Goal: Task Accomplishment & Management: Complete application form

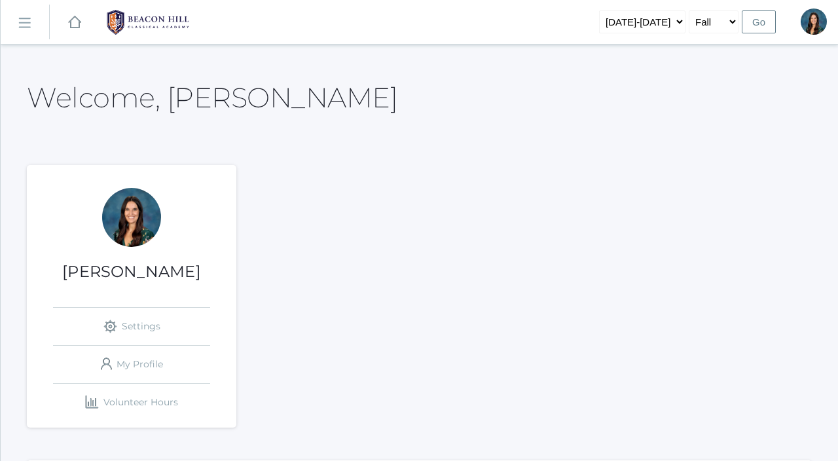
click at [24, 18] on rect at bounding box center [24, 22] width 21 height 21
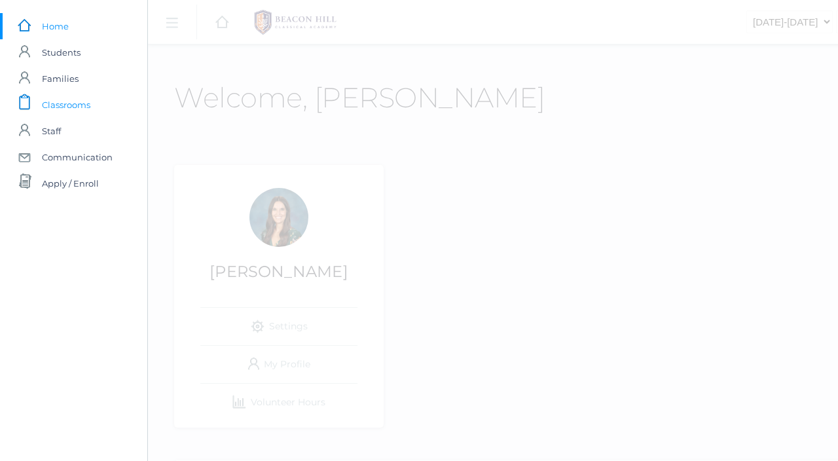
click at [74, 104] on span "Classrooms" at bounding box center [66, 105] width 48 height 26
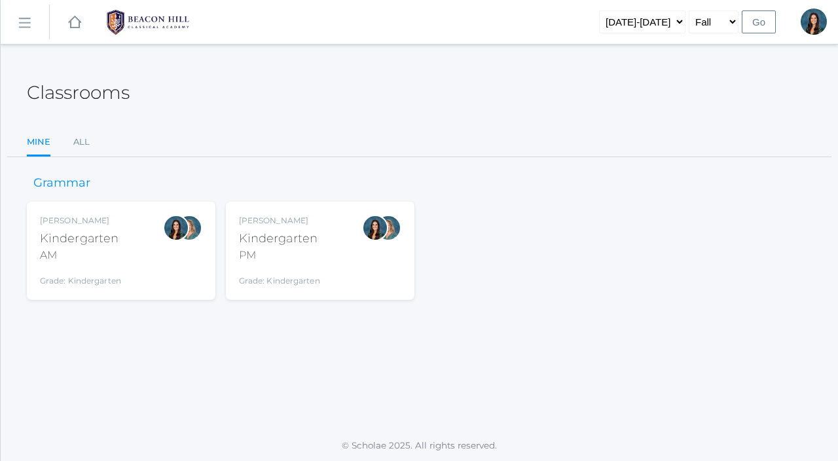
click at [75, 248] on div "AM" at bounding box center [80, 256] width 81 height 16
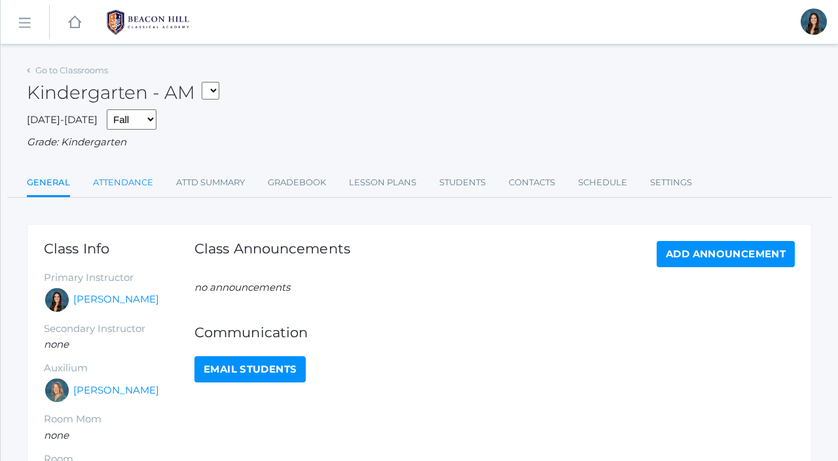
click at [115, 181] on link "Attendance" at bounding box center [123, 183] width 60 height 26
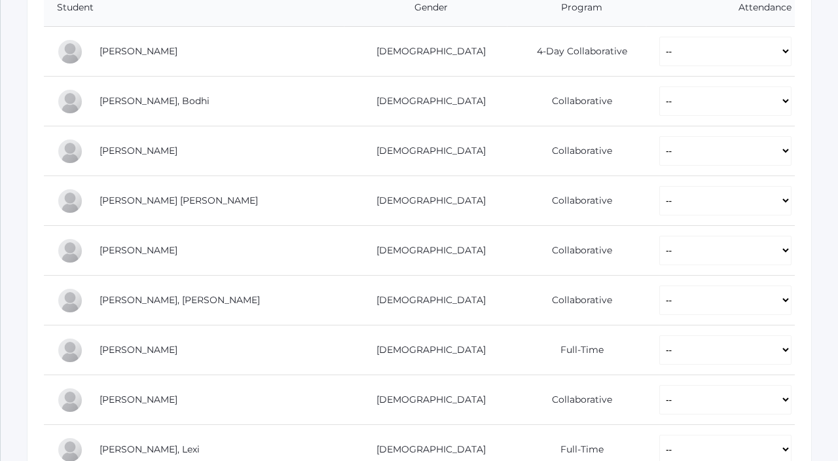
scroll to position [305, 0]
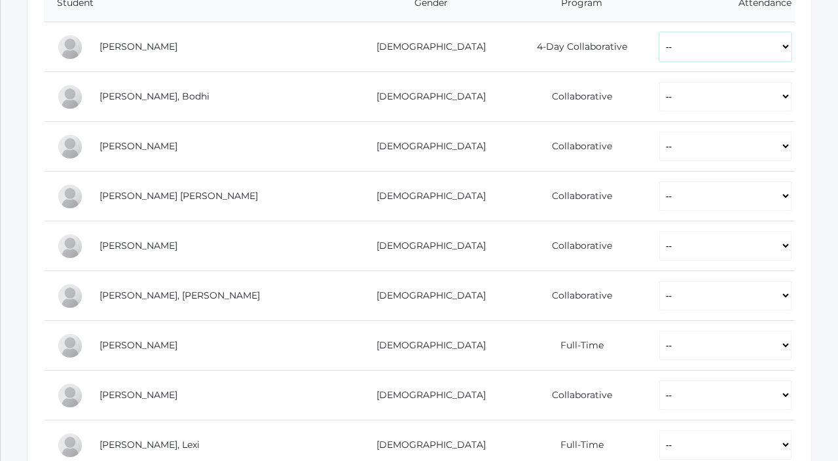
click at [660, 44] on select "-- Present Present-At-Home Tardy Excused Tardy Unexcused Absent Excused Absent …" at bounding box center [726, 46] width 132 height 29
select select "P"
click at [660, 32] on select "-- Present Present-At-Home Tardy Excused Tardy Unexcused Absent Excused Absent …" at bounding box center [726, 46] width 132 height 29
click at [660, 88] on select "-- Present Present-At-Home Tardy Excused Tardy Unexcused Absent Excused Absent …" at bounding box center [726, 96] width 132 height 29
select select "P"
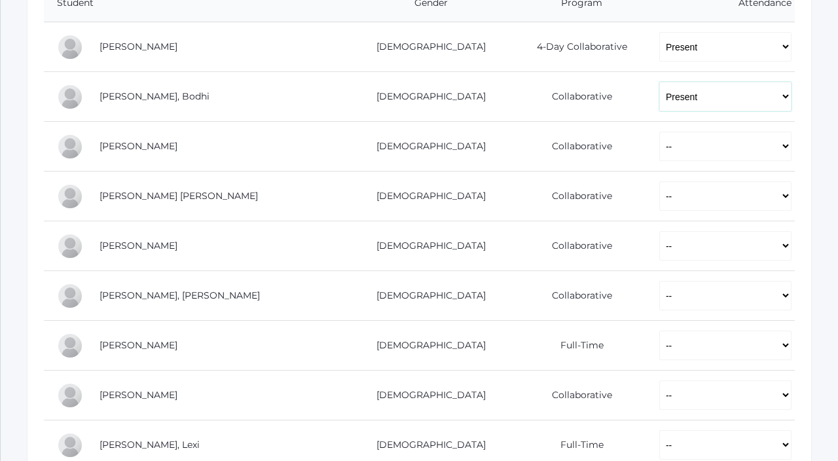
click at [660, 82] on select "-- Present Present-At-Home Tardy Excused Tardy Unexcused Absent Excused Absent …" at bounding box center [726, 96] width 132 height 29
click at [660, 145] on select "-- Present Present-At-Home Tardy Excused Tardy Unexcused Absent Excused Absent …" at bounding box center [726, 146] width 132 height 29
select select "P"
click at [660, 132] on select "-- Present Present-At-Home Tardy Excused Tardy Unexcused Absent Excused Absent …" at bounding box center [726, 146] width 132 height 29
click at [660, 199] on select "-- Present Present-At-Home Tardy Excused Tardy Unexcused Absent Excused Absent …" at bounding box center [726, 195] width 132 height 29
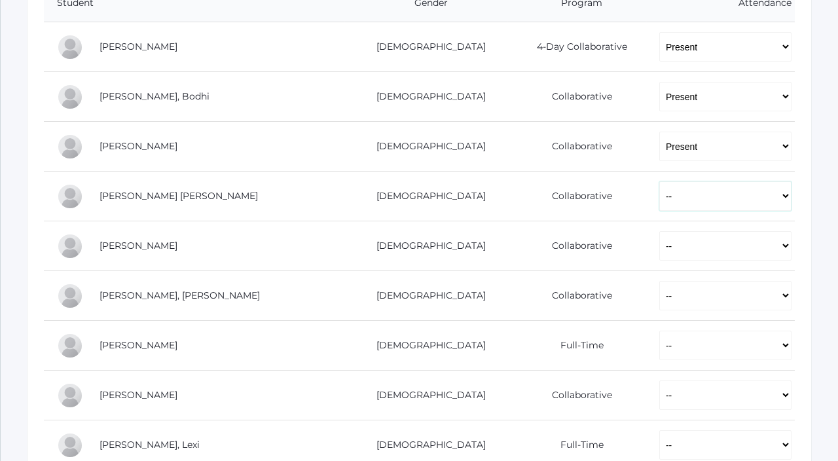
select select "P"
click at [660, 181] on select "-- Present Present-At-Home Tardy Excused Tardy Unexcused Absent Excused Absent …" at bounding box center [726, 195] width 132 height 29
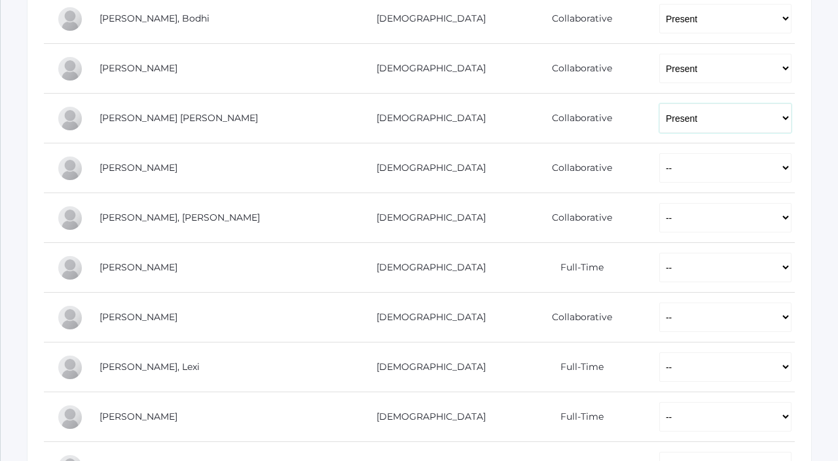
scroll to position [388, 0]
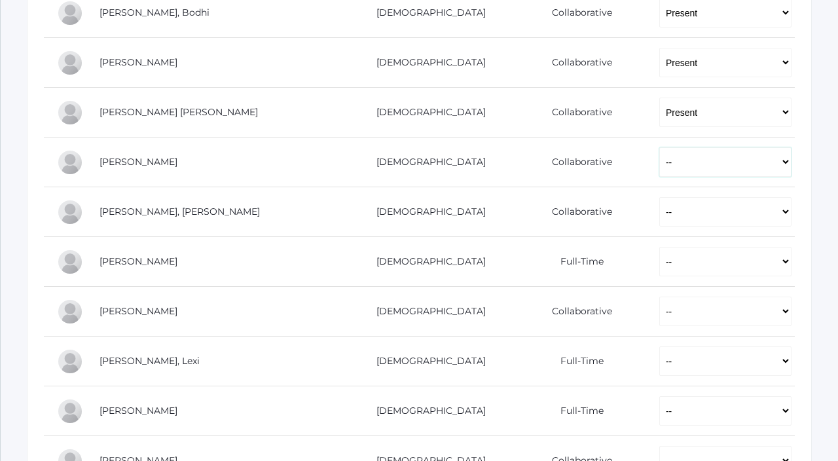
click at [660, 166] on select "-- Present Present-At-Home Tardy Excused Tardy Unexcused Absent Excused Absent …" at bounding box center [726, 161] width 132 height 29
select select "P"
click at [660, 147] on select "-- Present Present-At-Home Tardy Excused Tardy Unexcused Absent Excused Absent …" at bounding box center [726, 161] width 132 height 29
click at [660, 212] on select "-- Present Present-At-Home Tardy Excused Tardy Unexcused Absent Excused Absent …" at bounding box center [726, 211] width 132 height 29
select select "P"
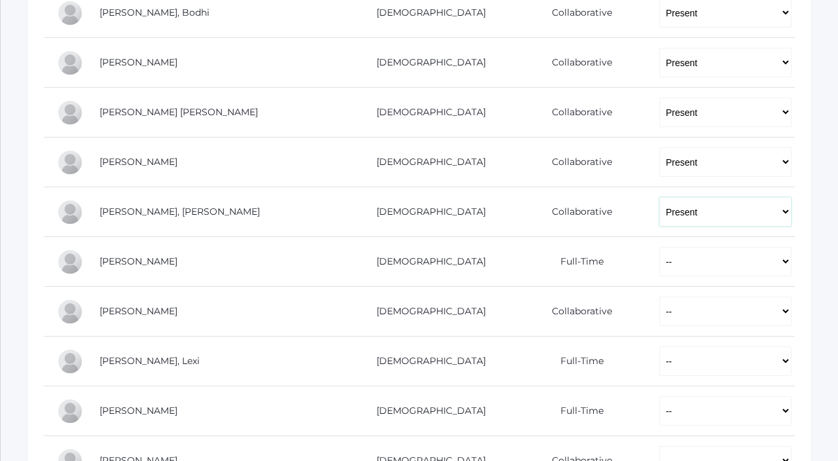
click at [660, 197] on select "-- Present Present-At-Home Tardy Excused Tardy Unexcused Absent Excused Absent …" at bounding box center [726, 211] width 132 height 29
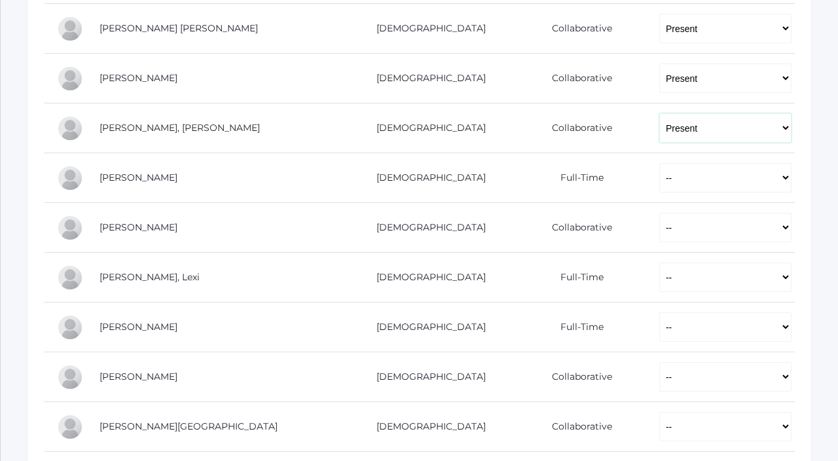
scroll to position [486, 0]
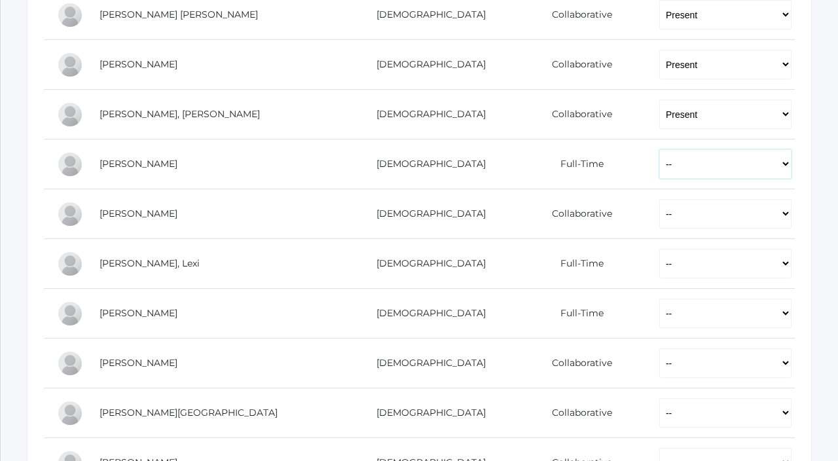
click at [660, 167] on select "-- Present Present-At-Home Tardy Excused Tardy Unexcused Absent Excused Absent …" at bounding box center [726, 163] width 132 height 29
select select "P"
click at [660, 149] on select "-- Present Present-At-Home Tardy Excused Tardy Unexcused Absent Excused Absent …" at bounding box center [726, 163] width 132 height 29
click at [660, 204] on select "-- Present Present-At-Home Tardy Excused Tardy Unexcused Absent Excused Absent …" at bounding box center [726, 213] width 132 height 29
select select "P"
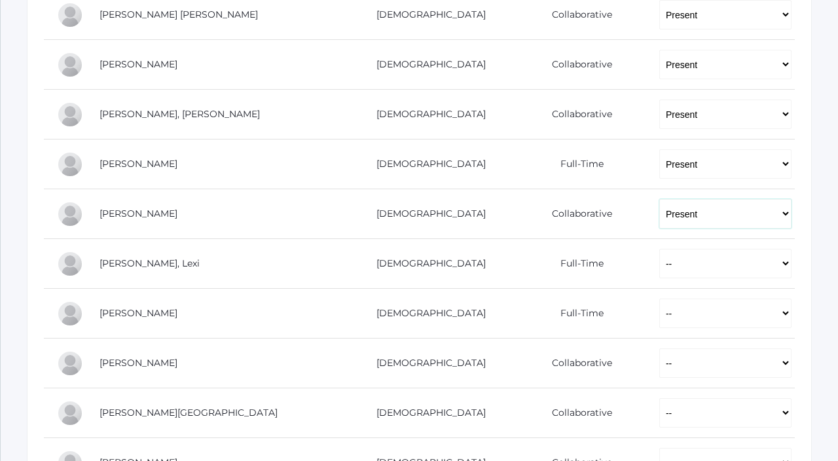
click at [660, 199] on select "-- Present Present-At-Home Tardy Excused Tardy Unexcused Absent Excused Absent …" at bounding box center [726, 213] width 132 height 29
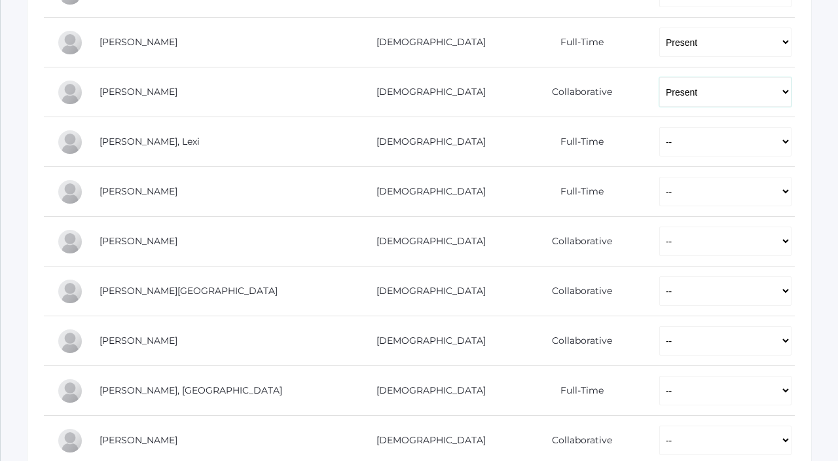
scroll to position [617, 0]
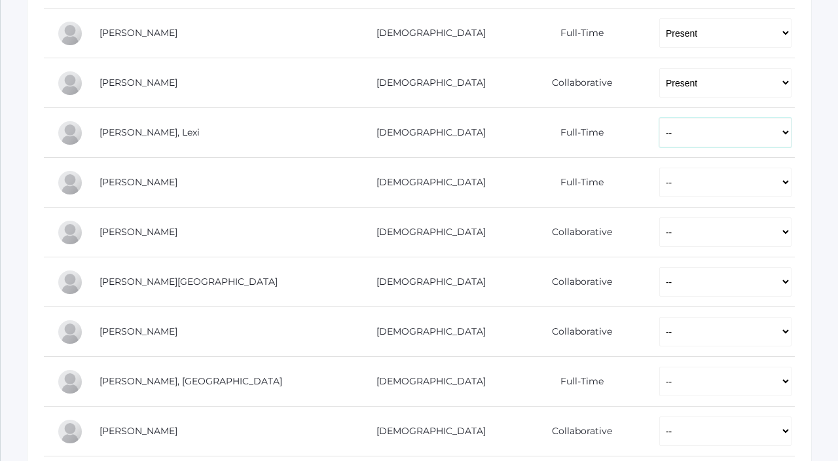
click at [660, 138] on select "-- Present Present-At-Home Tardy Excused Tardy Unexcused Absent Excused Absent …" at bounding box center [726, 132] width 132 height 29
select select "P"
click at [660, 118] on select "-- Present Present-At-Home Tardy Excused Tardy Unexcused Absent Excused Absent …" at bounding box center [726, 132] width 132 height 29
click at [660, 176] on select "-- Present Present-At-Home Tardy Excused Tardy Unexcused Absent Excused Absent …" at bounding box center [726, 182] width 132 height 29
select select "P"
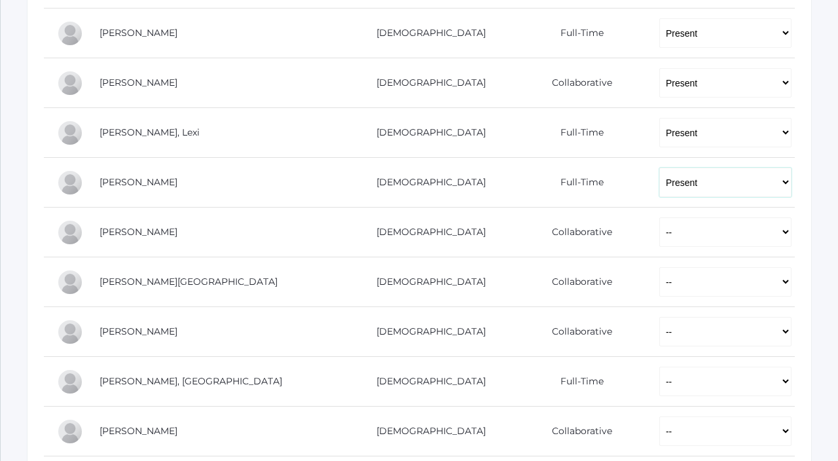
click at [660, 168] on select "-- Present Present-At-Home Tardy Excused Tardy Unexcused Absent Excused Absent …" at bounding box center [726, 182] width 132 height 29
click at [660, 238] on select "-- Present Present-At-Home Tardy Excused Tardy Unexcused Absent Excused Absent …" at bounding box center [726, 231] width 132 height 29
select select "P"
click at [660, 217] on select "-- Present Present-At-Home Tardy Excused Tardy Unexcused Absent Excused Absent …" at bounding box center [726, 231] width 132 height 29
click at [660, 284] on select "-- Present Present-At-Home Tardy Excused Tardy Unexcused Absent Excused Absent …" at bounding box center [726, 281] width 132 height 29
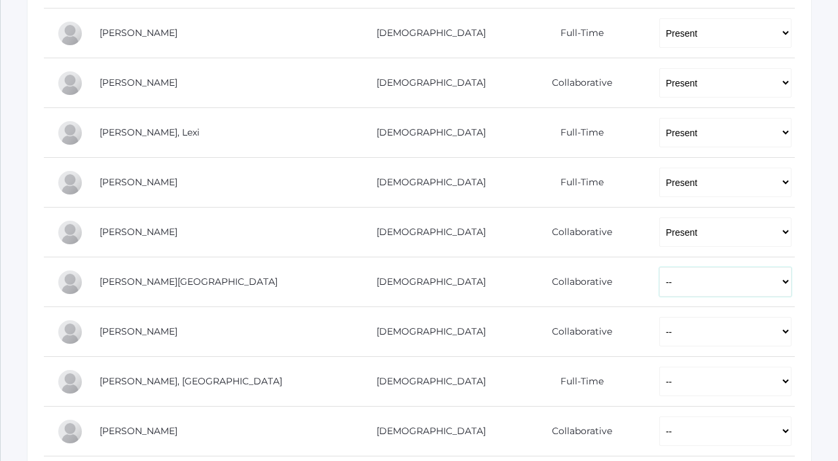
select select "P"
click at [660, 267] on select "-- Present Present-At-Home Tardy Excused Tardy Unexcused Absent Excused Absent …" at bounding box center [726, 281] width 132 height 29
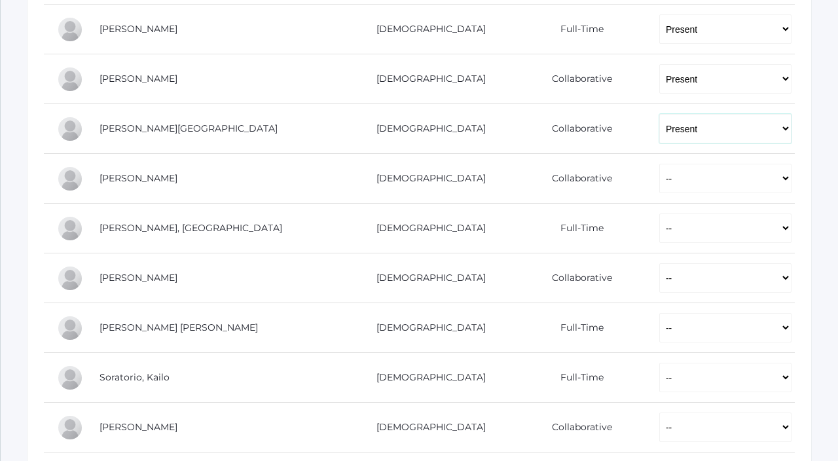
scroll to position [793, 0]
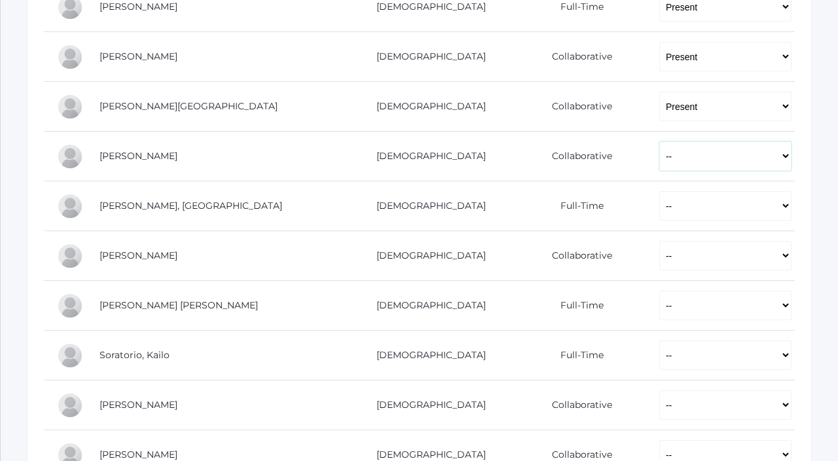
click at [660, 160] on select "-- Present Present-At-Home Tardy Excused Tardy Unexcused Absent Excused Absent …" at bounding box center [726, 155] width 132 height 29
select select "P"
click at [660, 141] on select "-- Present Present-At-Home Tardy Excused Tardy Unexcused Absent Excused Absent …" at bounding box center [726, 155] width 132 height 29
click at [660, 206] on select "-- Present Present-At-Home Tardy Excused Tardy Unexcused Absent Excused Absent …" at bounding box center [726, 205] width 132 height 29
select select "P"
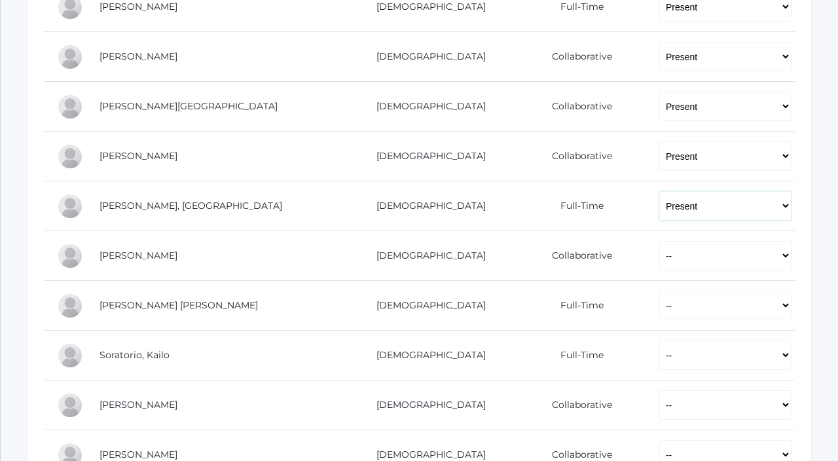
click at [660, 191] on select "-- Present Present-At-Home Tardy Excused Tardy Unexcused Absent Excused Absent …" at bounding box center [726, 205] width 132 height 29
click at [660, 261] on select "-- Present Present-At-Home Tardy Excused Tardy Unexcused Absent Excused Absent …" at bounding box center [726, 255] width 132 height 29
select select "P"
click at [660, 241] on select "-- Present Present-At-Home Tardy Excused Tardy Unexcused Absent Excused Absent …" at bounding box center [726, 255] width 132 height 29
click at [660, 294] on select "-- Present Present-At-Home Tardy Excused Tardy Unexcused Absent Excused Absent …" at bounding box center [726, 305] width 132 height 29
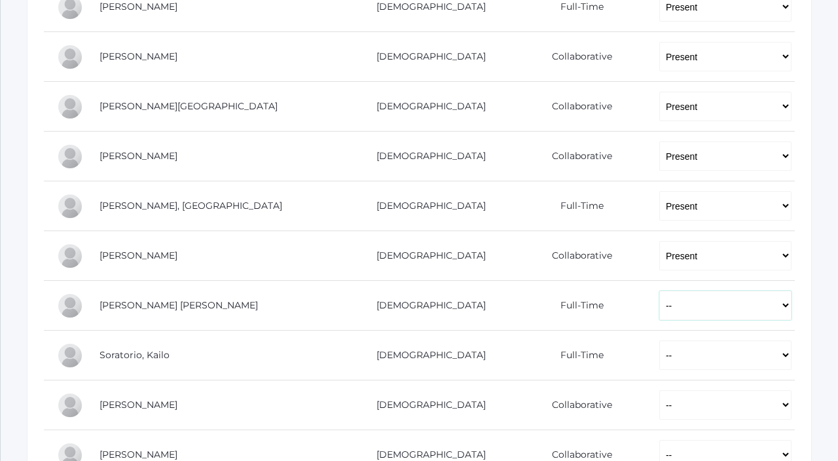
select select "P"
click at [660, 291] on select "-- Present Present-At-Home Tardy Excused Tardy Unexcused Absent Excused Absent …" at bounding box center [726, 305] width 132 height 29
click at [660, 347] on select "-- Present Present-At-Home Tardy Excused Tardy Unexcused Absent Excused Absent …" at bounding box center [726, 355] width 132 height 29
select select "P"
click at [660, 341] on select "-- Present Present-At-Home Tardy Excused Tardy Unexcused Absent Excused Absent …" at bounding box center [726, 355] width 132 height 29
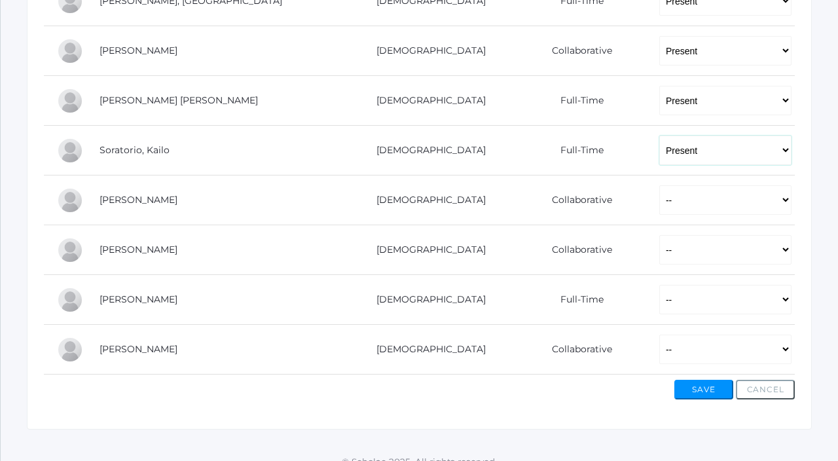
scroll to position [1014, 0]
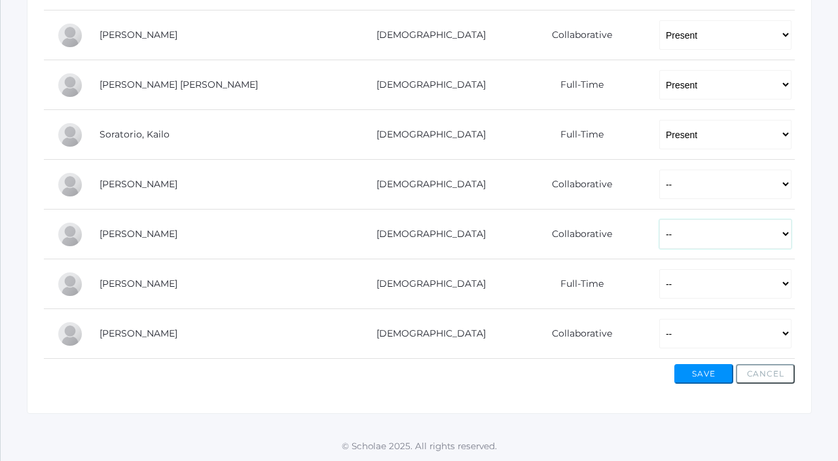
click at [660, 235] on select "-- Present Present-At-Home Tardy Excused Tardy Unexcused Absent Excused Absent …" at bounding box center [726, 233] width 132 height 29
select select "P"
click at [660, 219] on select "-- Present Present-At-Home Tardy Excused Tardy Unexcused Absent Excused Absent …" at bounding box center [726, 233] width 132 height 29
click at [660, 289] on select "-- Present Present-At-Home Tardy Excused Tardy Unexcused Absent Excused Absent …" at bounding box center [726, 283] width 132 height 29
select select "P"
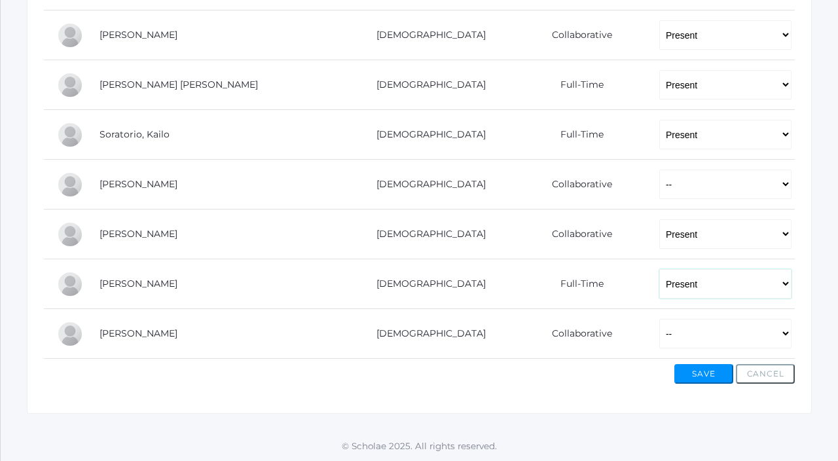
click at [660, 269] on select "-- Present Present-At-Home Tardy Excused Tardy Unexcused Absent Excused Absent …" at bounding box center [726, 283] width 132 height 29
click at [660, 336] on select "-- Present Present-At-Home Tardy Excused Tardy Unexcused Absent Excused Absent …" at bounding box center [726, 333] width 132 height 29
select select "P"
click at [660, 319] on select "-- Present Present-At-Home Tardy Excused Tardy Unexcused Absent Excused Absent …" at bounding box center [726, 333] width 132 height 29
click at [660, 178] on select "-- Present Present-At-Home Tardy Excused Tardy Unexcused Absent Excused Absent …" at bounding box center [726, 184] width 132 height 29
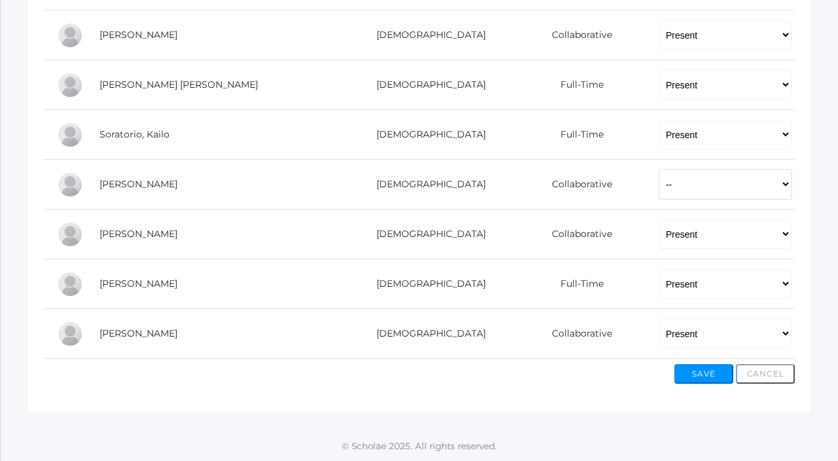
select select "PH"
click at [660, 170] on select "-- Present Present-At-Home Tardy Excused Tardy Unexcused Absent Excused Absent …" at bounding box center [726, 184] width 132 height 29
click at [710, 378] on button "Save" at bounding box center [704, 374] width 59 height 20
